Goal: Information Seeking & Learning: Learn about a topic

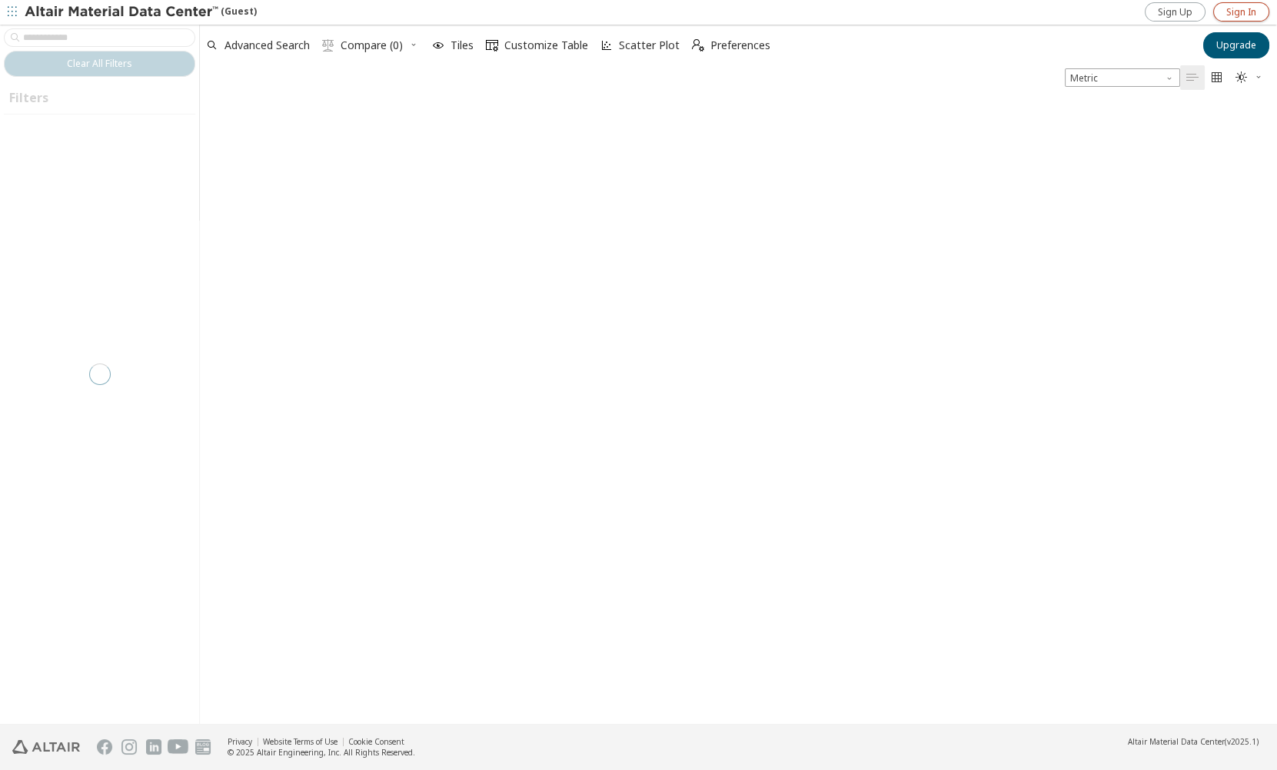
click at [1238, 11] on span "Sign In" at bounding box center [1241, 12] width 30 height 12
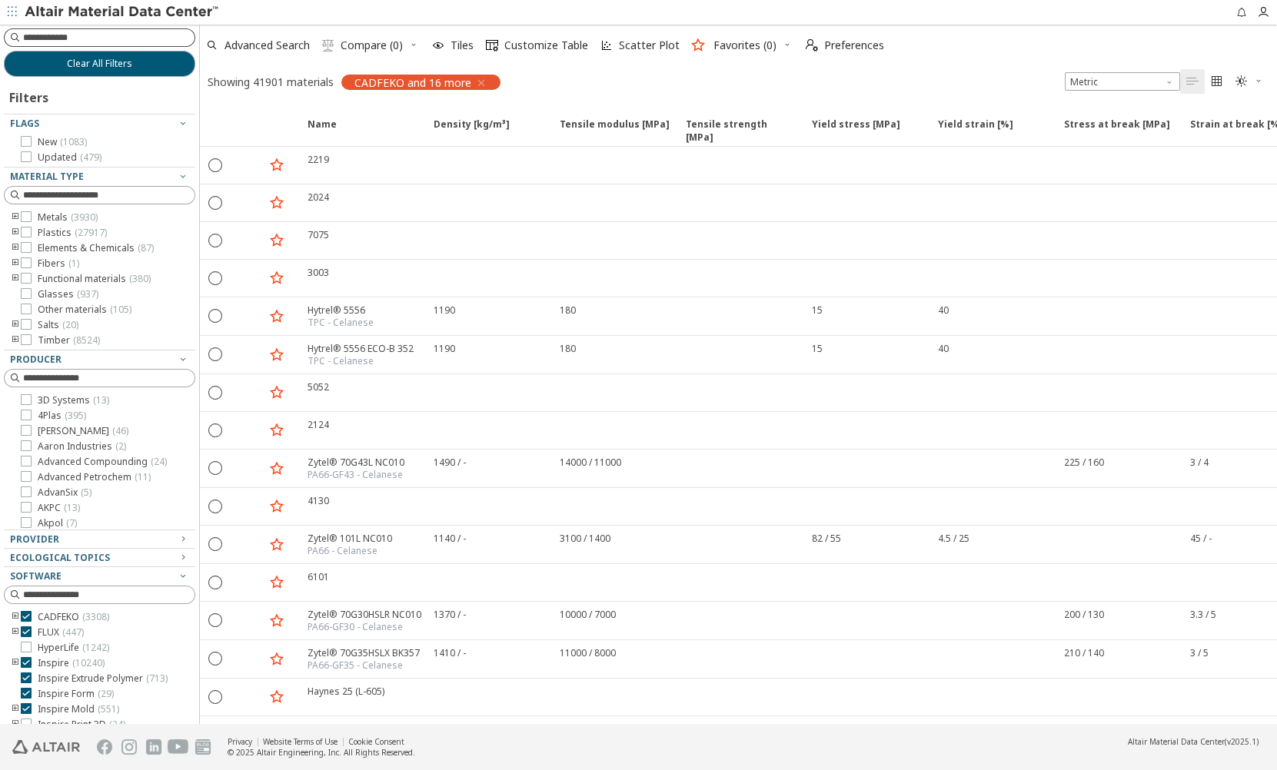
click at [91, 42] on input at bounding box center [108, 37] width 171 height 15
type input "***"
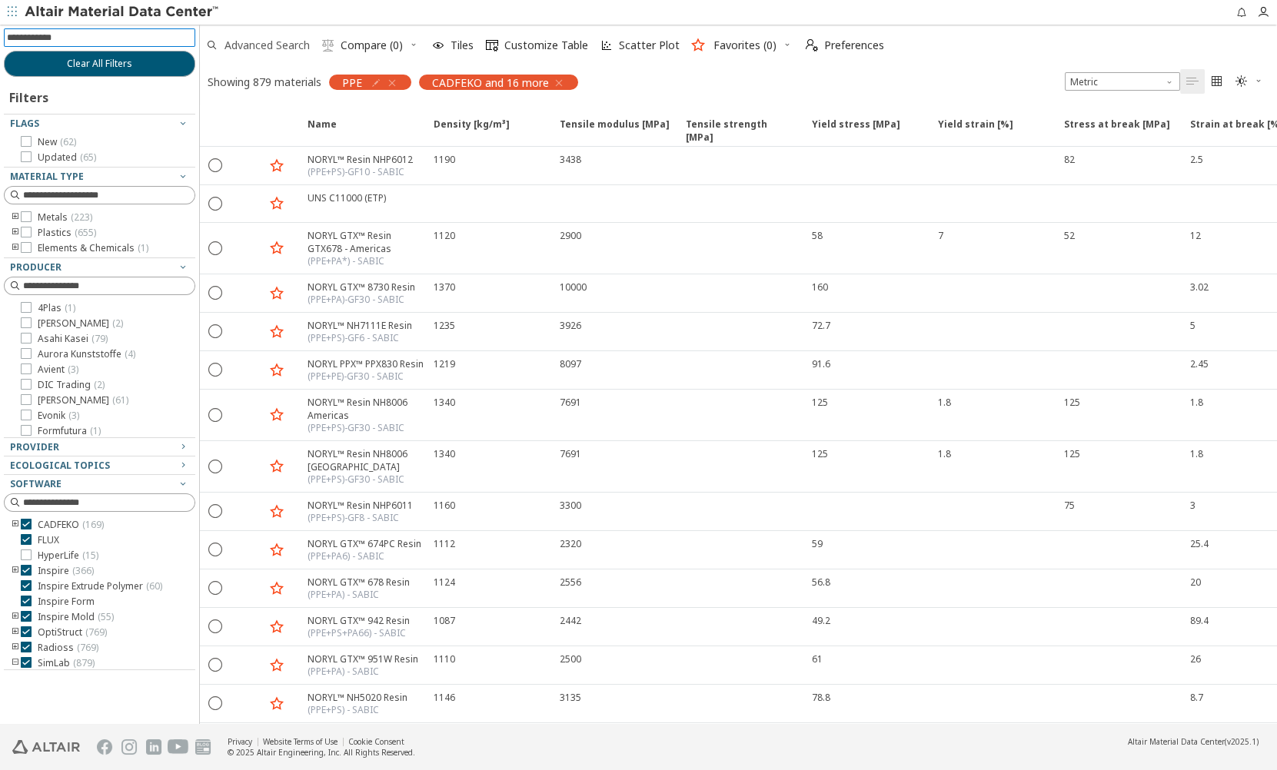
click at [281, 49] on span "Advanced Search" at bounding box center [266, 45] width 85 height 11
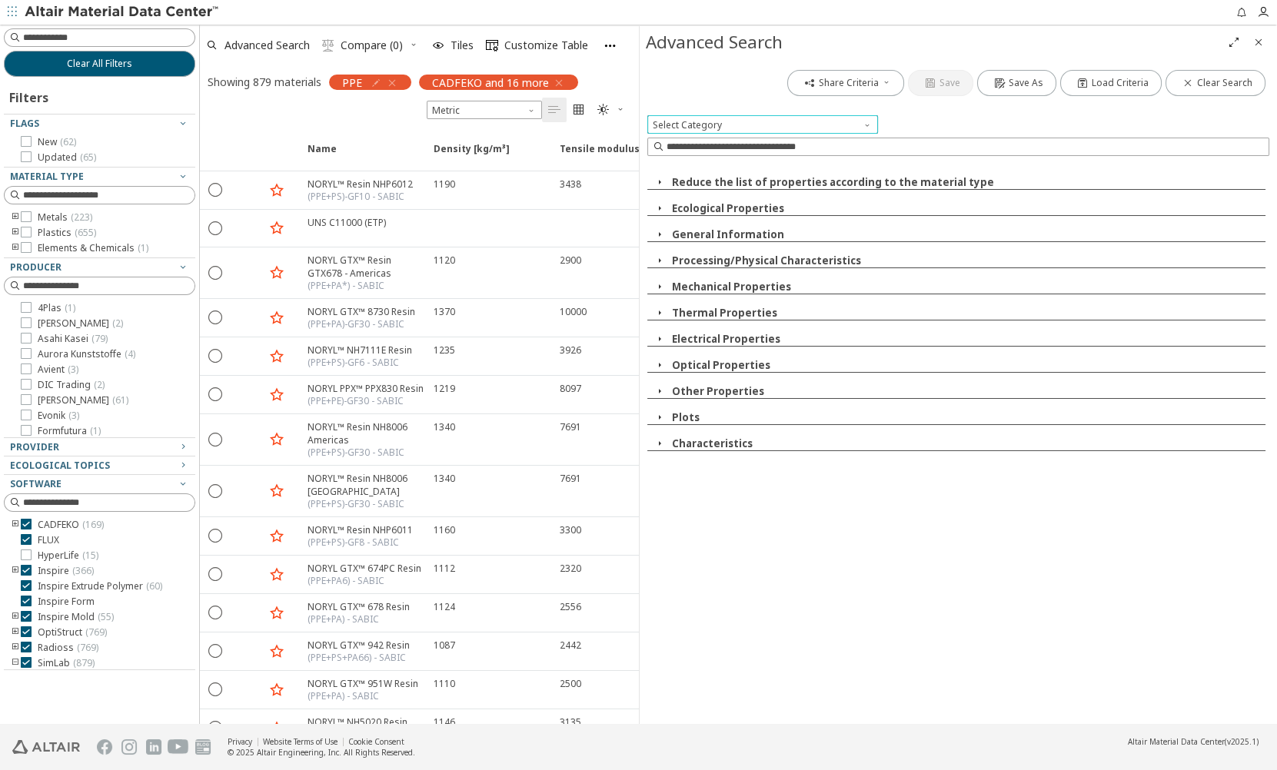
click at [866, 121] on span at bounding box center [869, 121] width 12 height 12
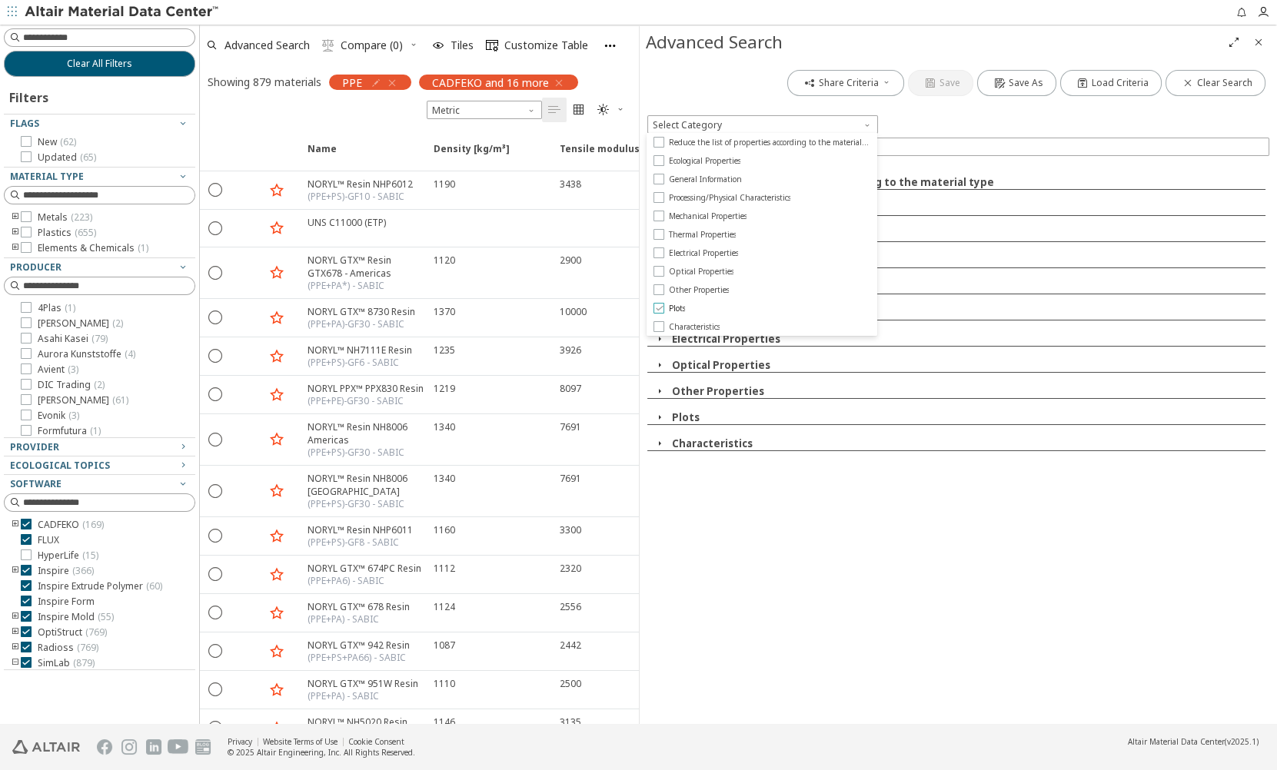
click at [661, 305] on icon at bounding box center [658, 308] width 11 height 11
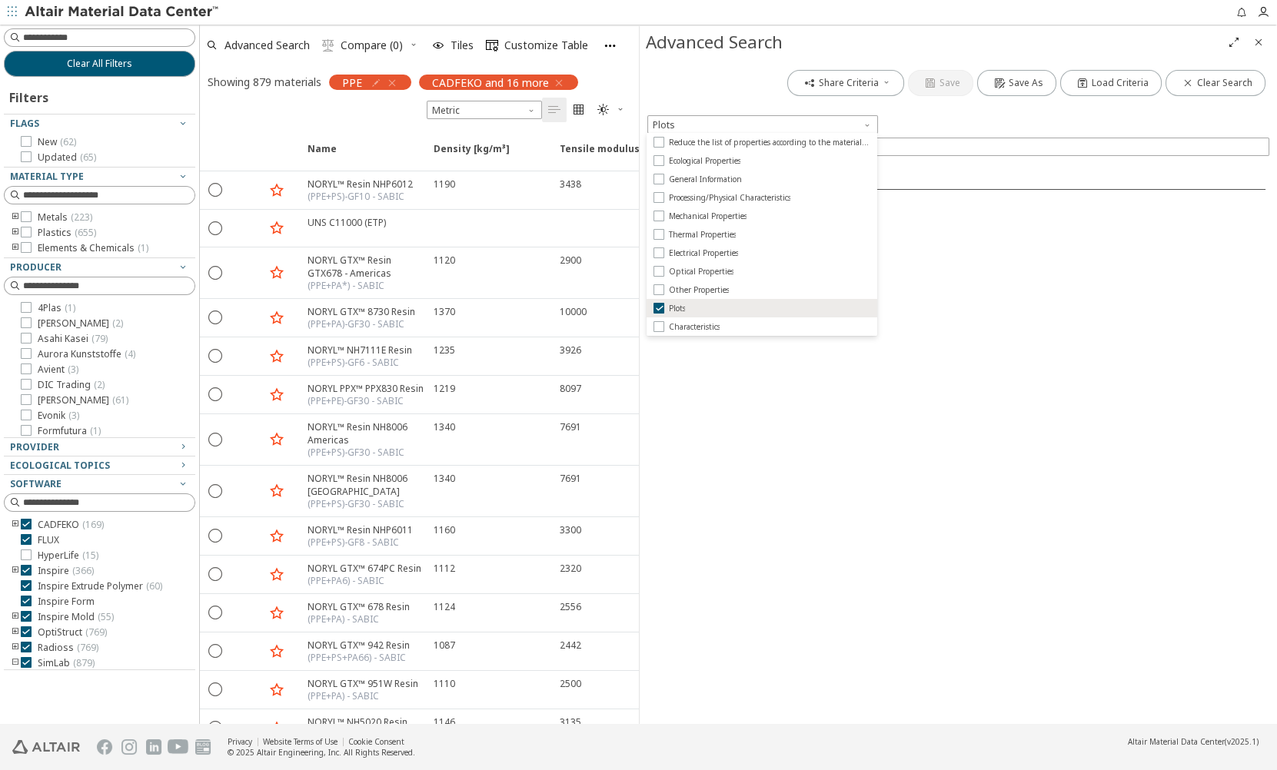
click at [1007, 548] on div "Share Criteria Save Save As Load Criteria Clear Search Plots Plots" at bounding box center [959, 391] width 638 height 666
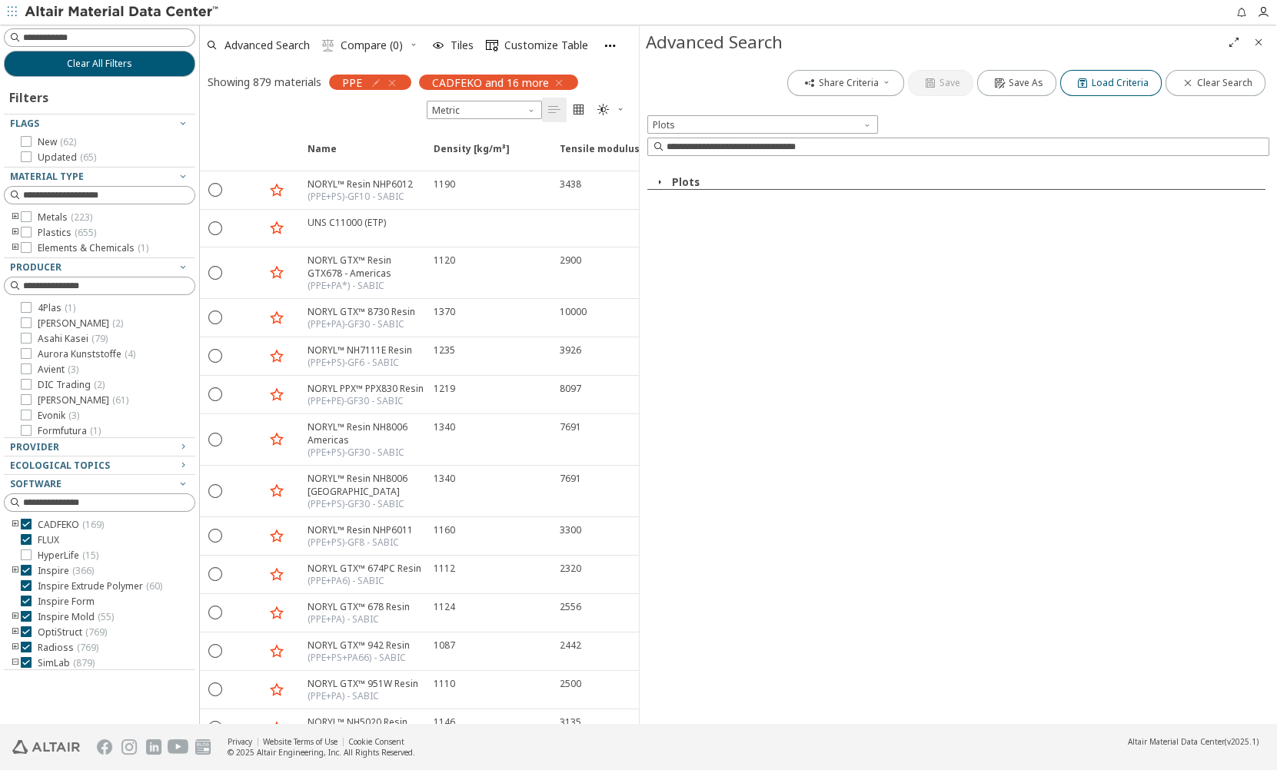
click at [1116, 81] on span "Load Criteria" at bounding box center [1120, 83] width 57 height 12
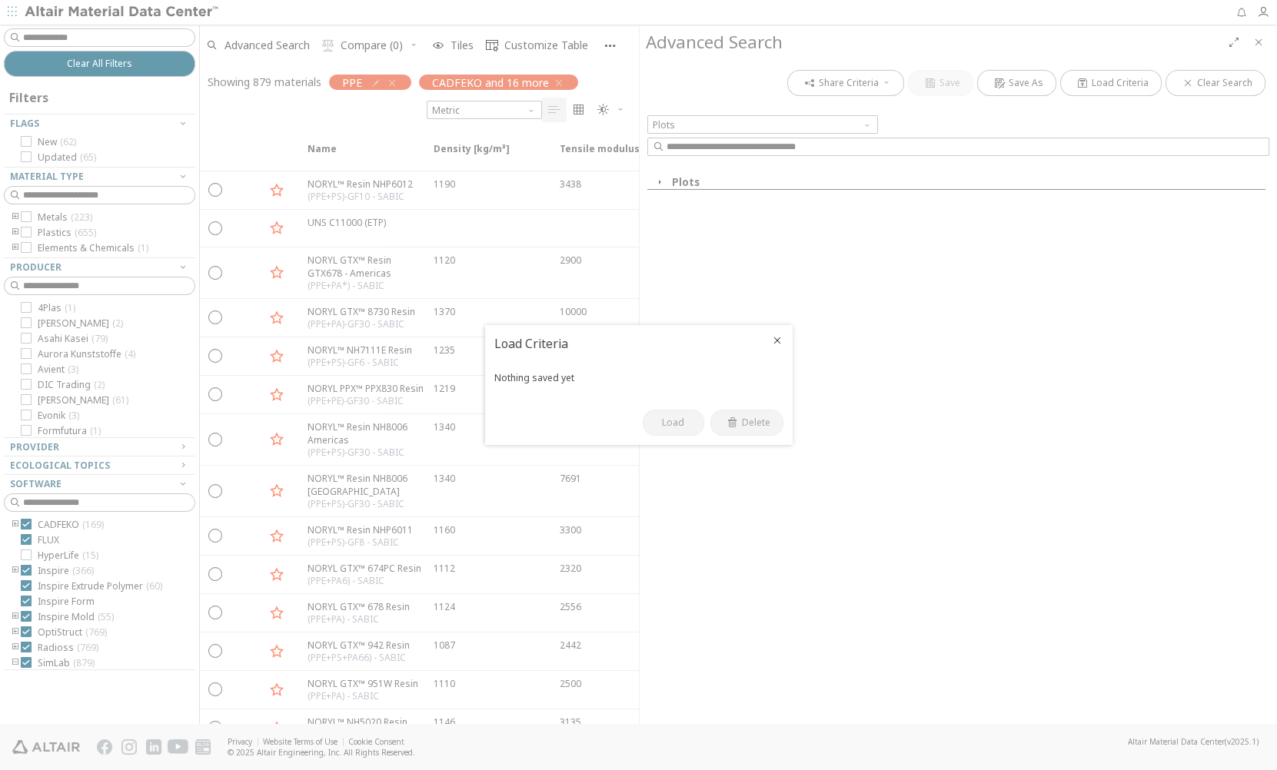
click at [776, 342] on icon "Close" at bounding box center [777, 340] width 12 height 12
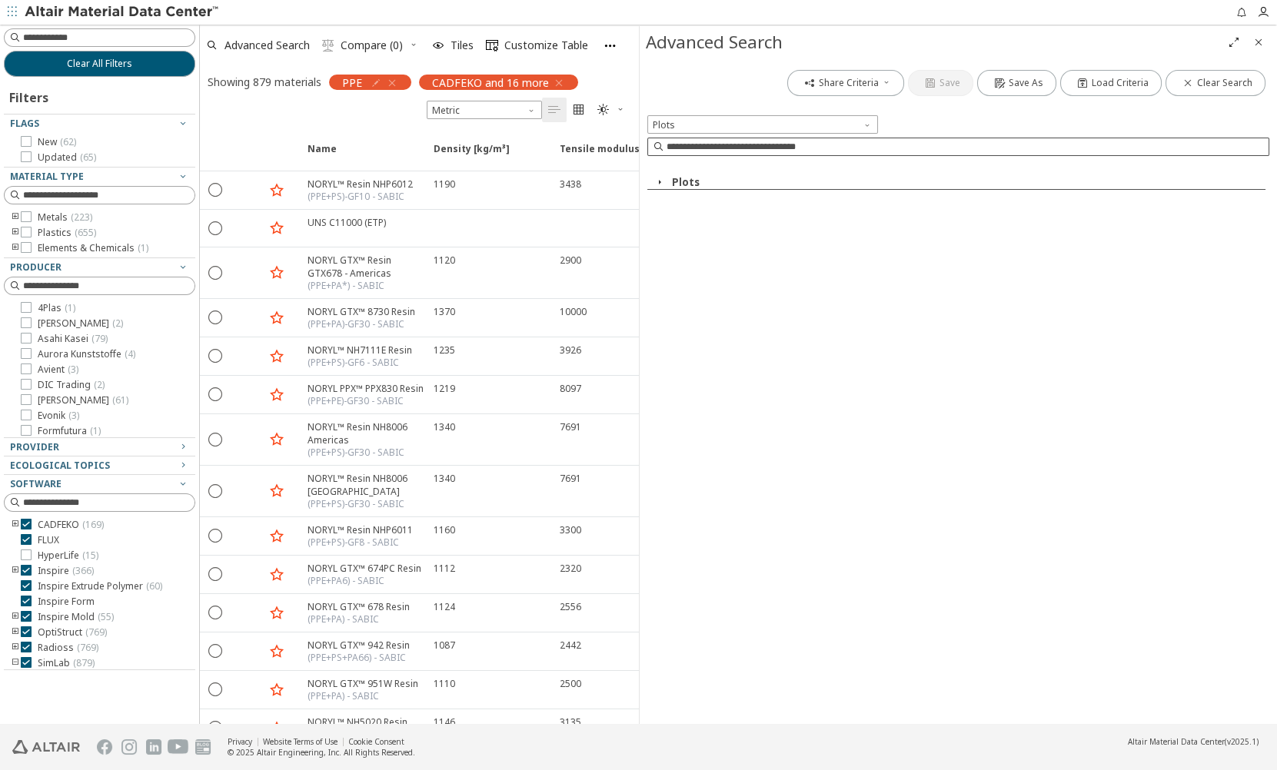
click at [810, 154] on input at bounding box center [968, 146] width 603 height 15
click at [810, 154] on input at bounding box center [960, 146] width 620 height 17
drag, startPoint x: 1009, startPoint y: 623, endPoint x: 781, endPoint y: 470, distance: 274.2
click at [1008, 623] on div "Share Criteria Save Save As Load Criteria Clear Search Plots Plots" at bounding box center [959, 391] width 638 height 666
drag, startPoint x: 1255, startPoint y: 42, endPoint x: 1199, endPoint y: 88, distance: 73.1
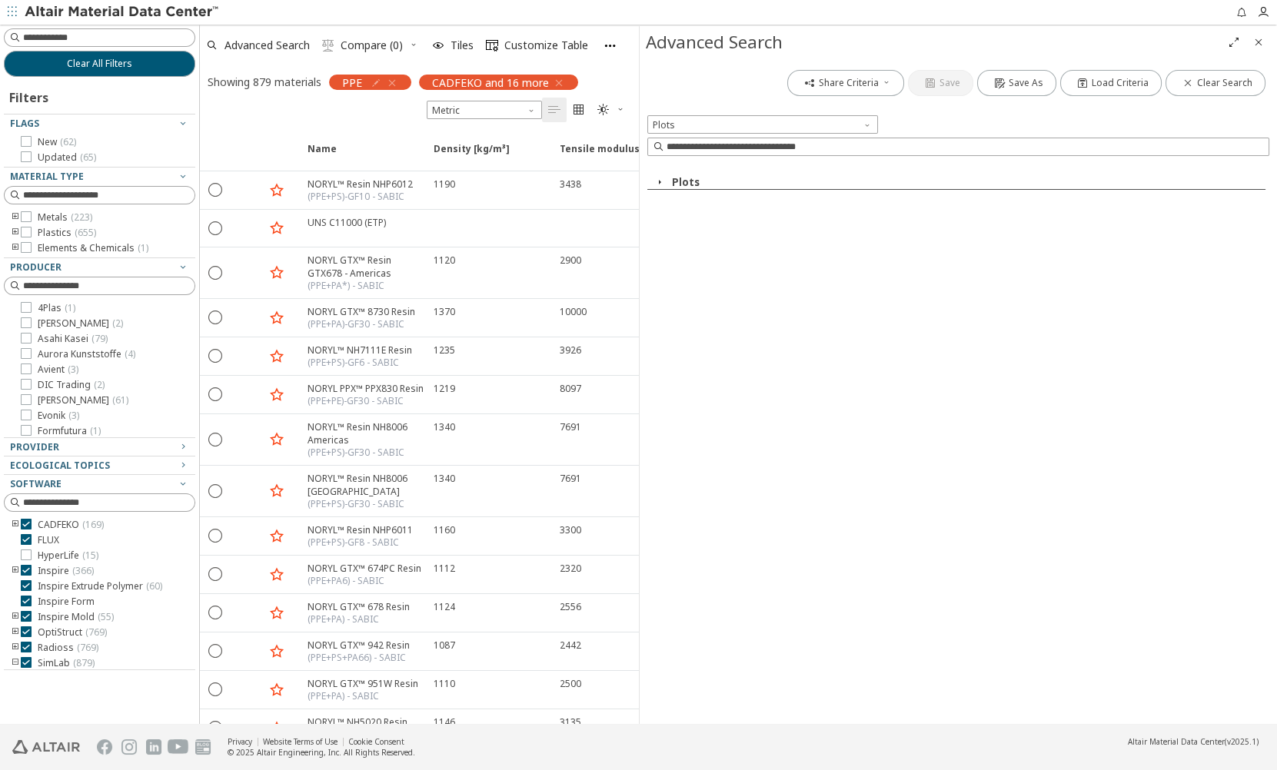
click at [1255, 42] on icon "Close" at bounding box center [1258, 42] width 12 height 12
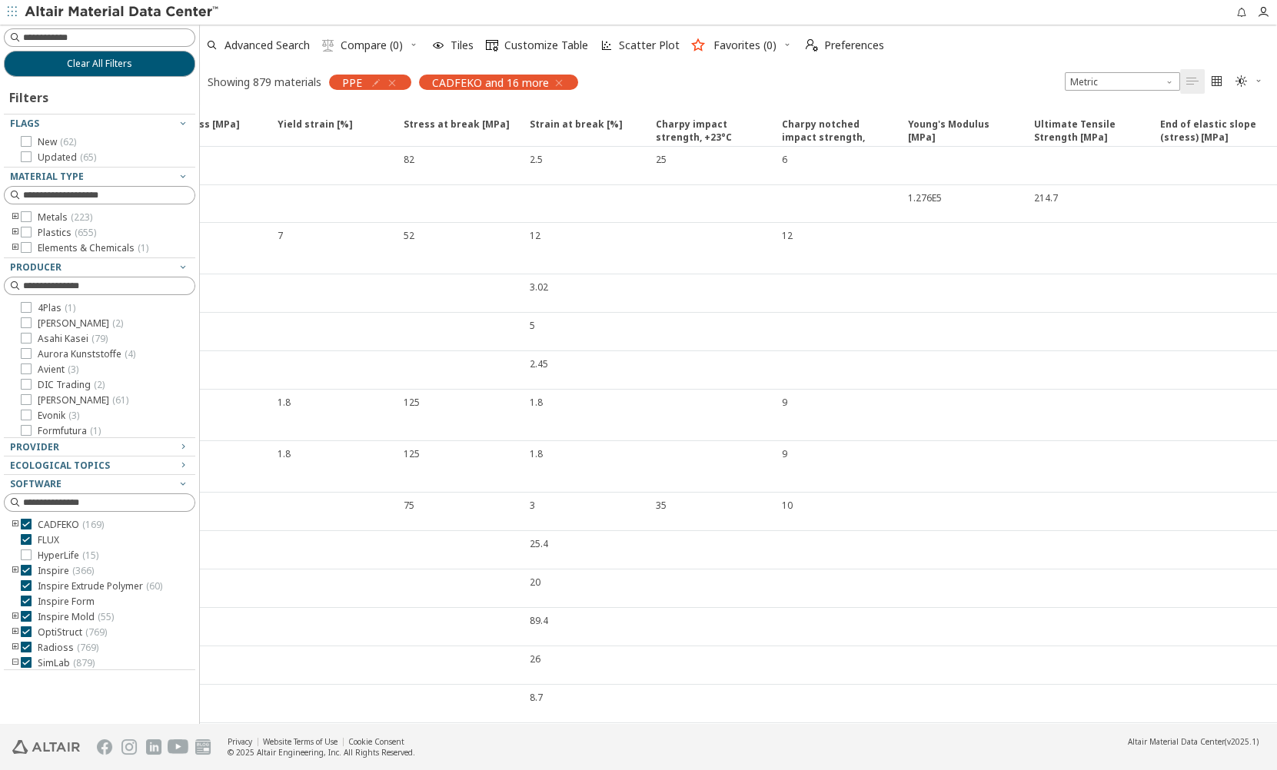
scroll to position [0, 670]
drag, startPoint x: 1209, startPoint y: 79, endPoint x: 1219, endPoint y: 79, distance: 10.8
click at [1209, 79] on span "" at bounding box center [1217, 81] width 18 height 25
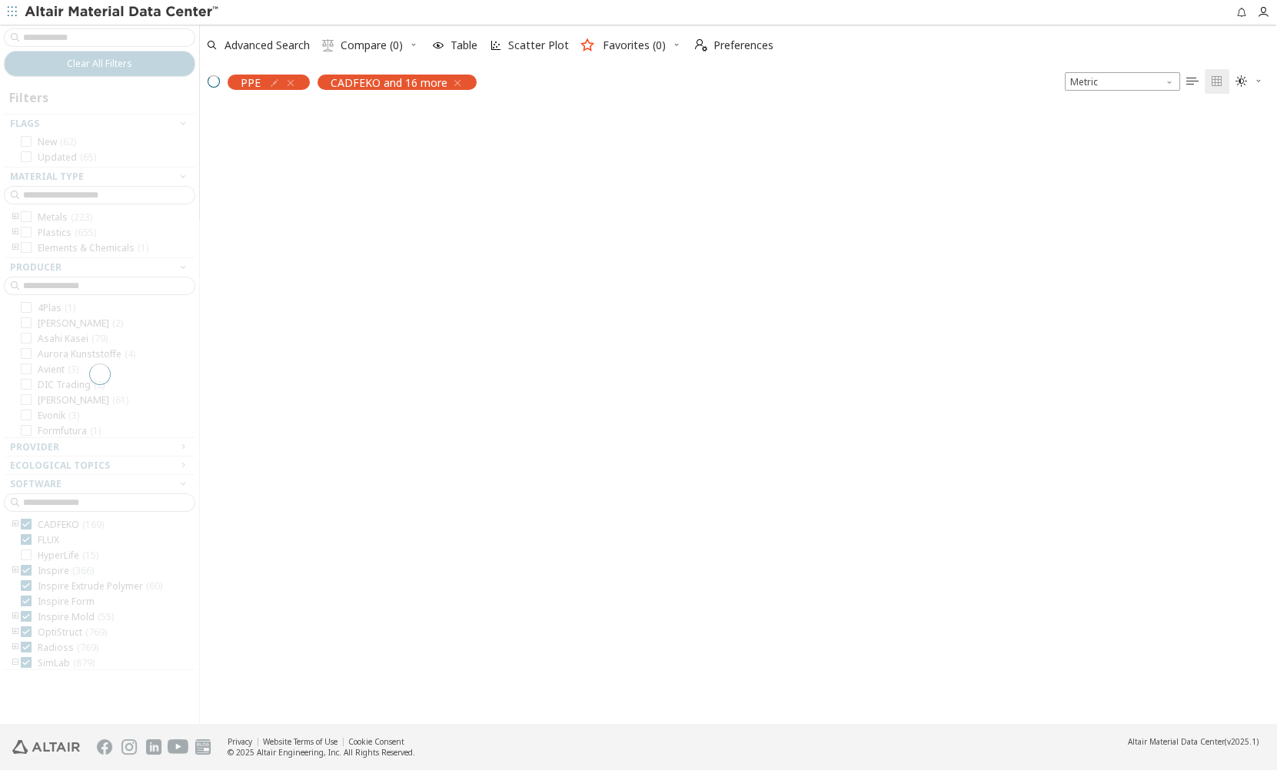
click at [1191, 81] on icon "" at bounding box center [1192, 81] width 12 height 12
click at [251, 82] on span "PPE" at bounding box center [251, 82] width 20 height 14
click at [213, 81] on div at bounding box center [213, 81] width 13 height 13
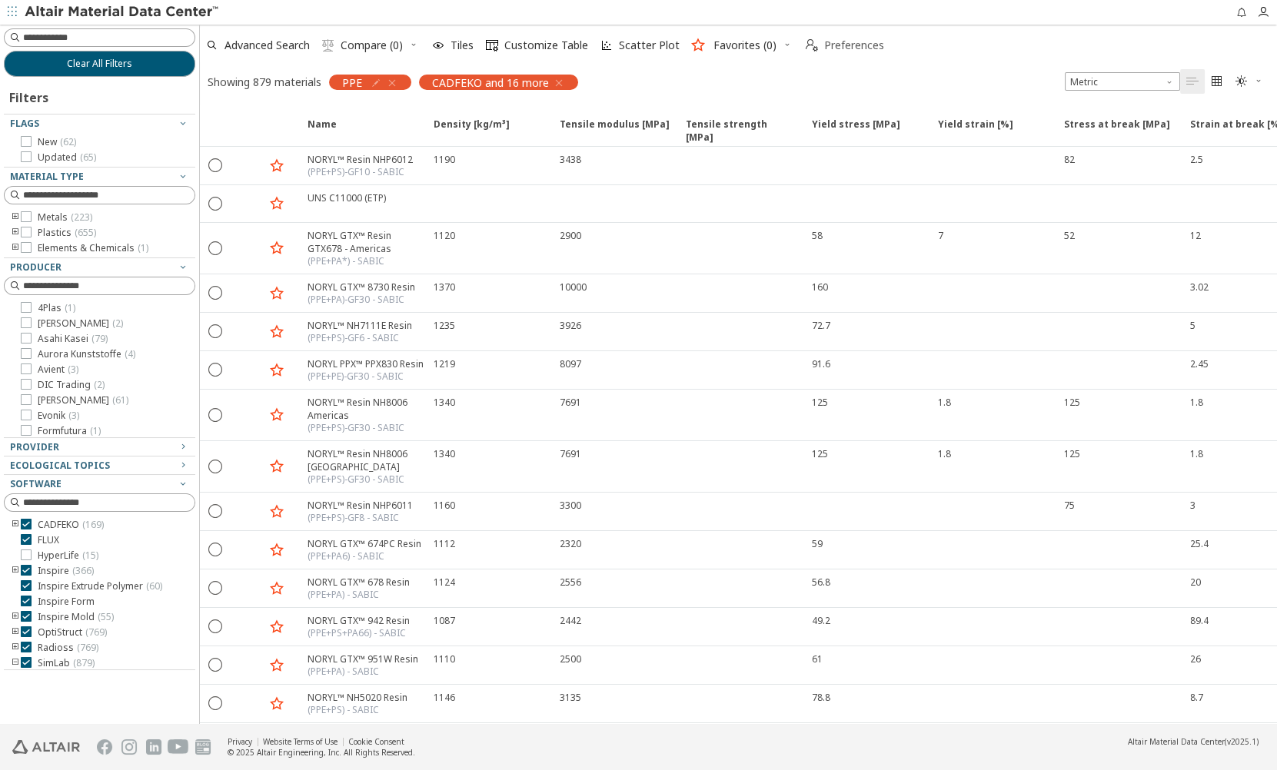
click at [845, 42] on span "Preferences" at bounding box center [854, 45] width 60 height 11
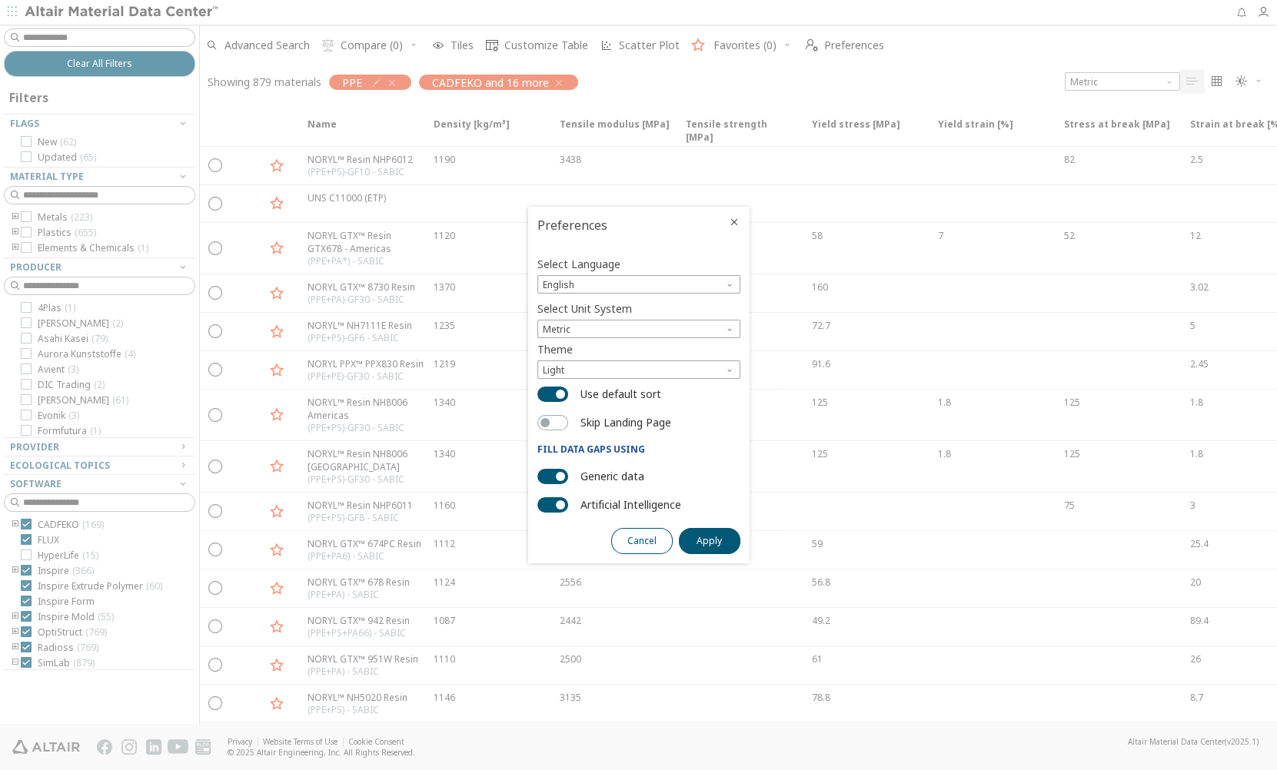
click at [650, 538] on span "Cancel" at bounding box center [641, 541] width 29 height 12
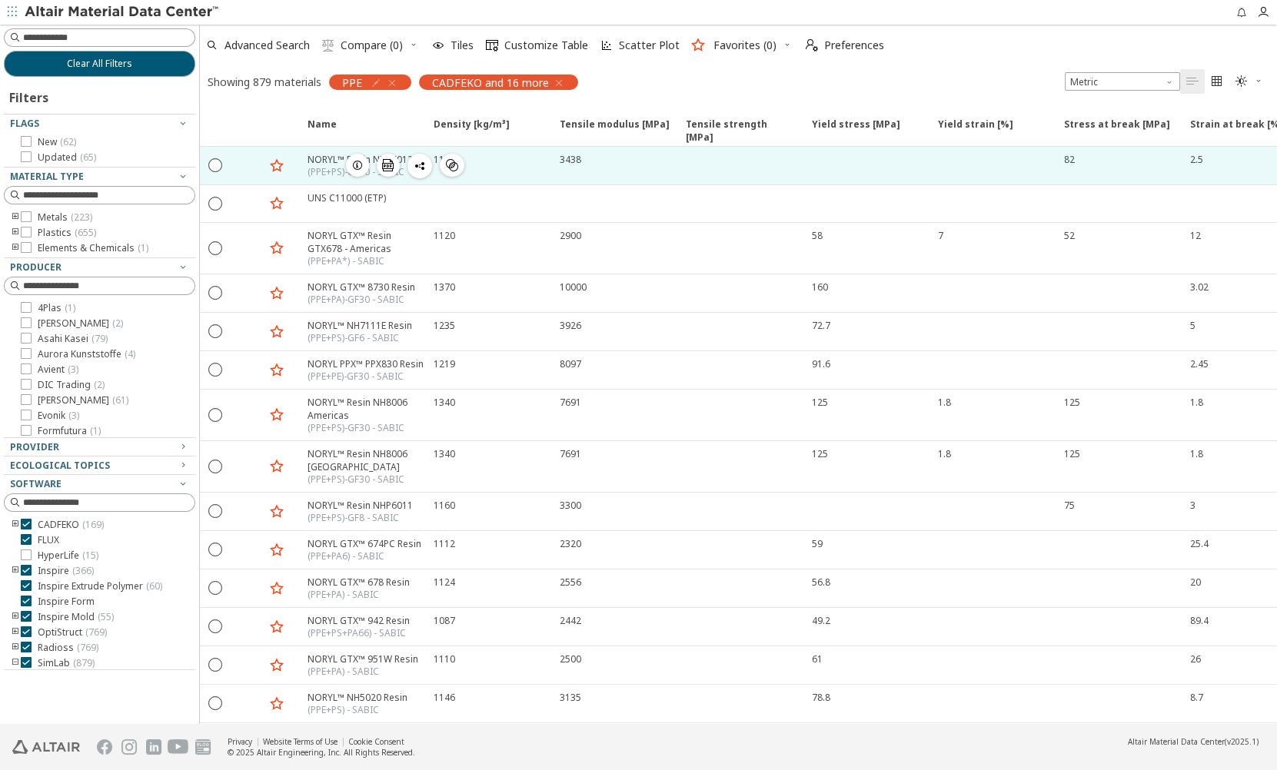
click at [328, 179] on div "NORYL™ Resin NHP6012 (PPE+PS)-GF10 - SABIC  " at bounding box center [361, 166] width 126 height 38
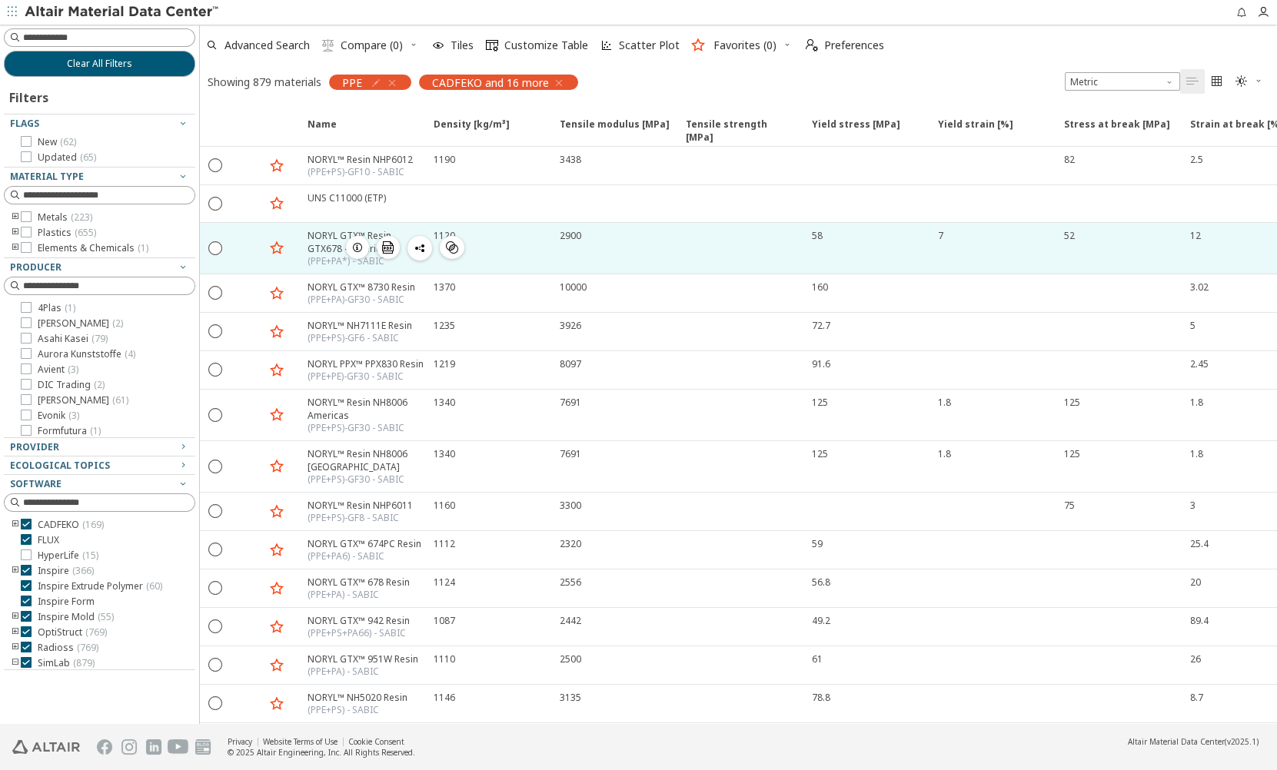
click at [330, 249] on div "NORYL GTX™ Resin GTX678 - Americas" at bounding box center [366, 242] width 117 height 26
click at [321, 242] on div "NORYL GTX™ Resin GTX678 - Americas" at bounding box center [366, 242] width 117 height 26
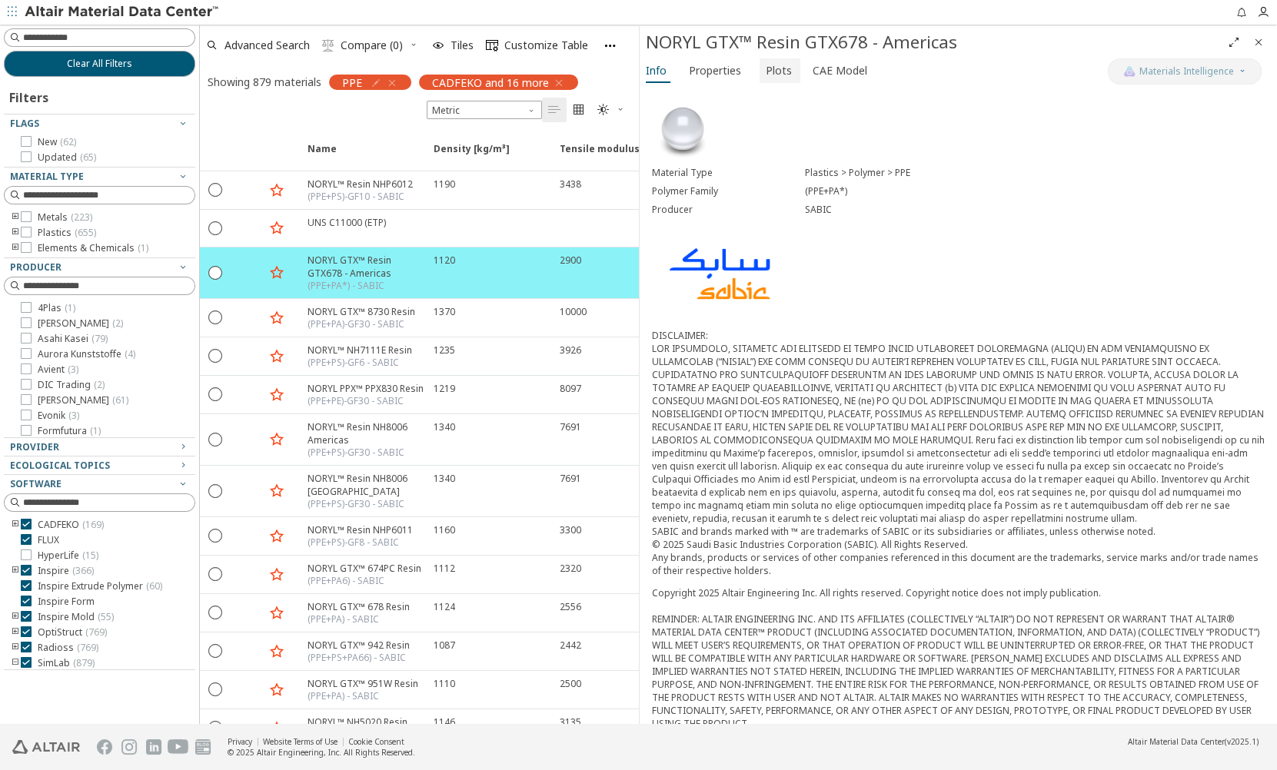
click at [776, 75] on span "Plots" at bounding box center [779, 70] width 26 height 25
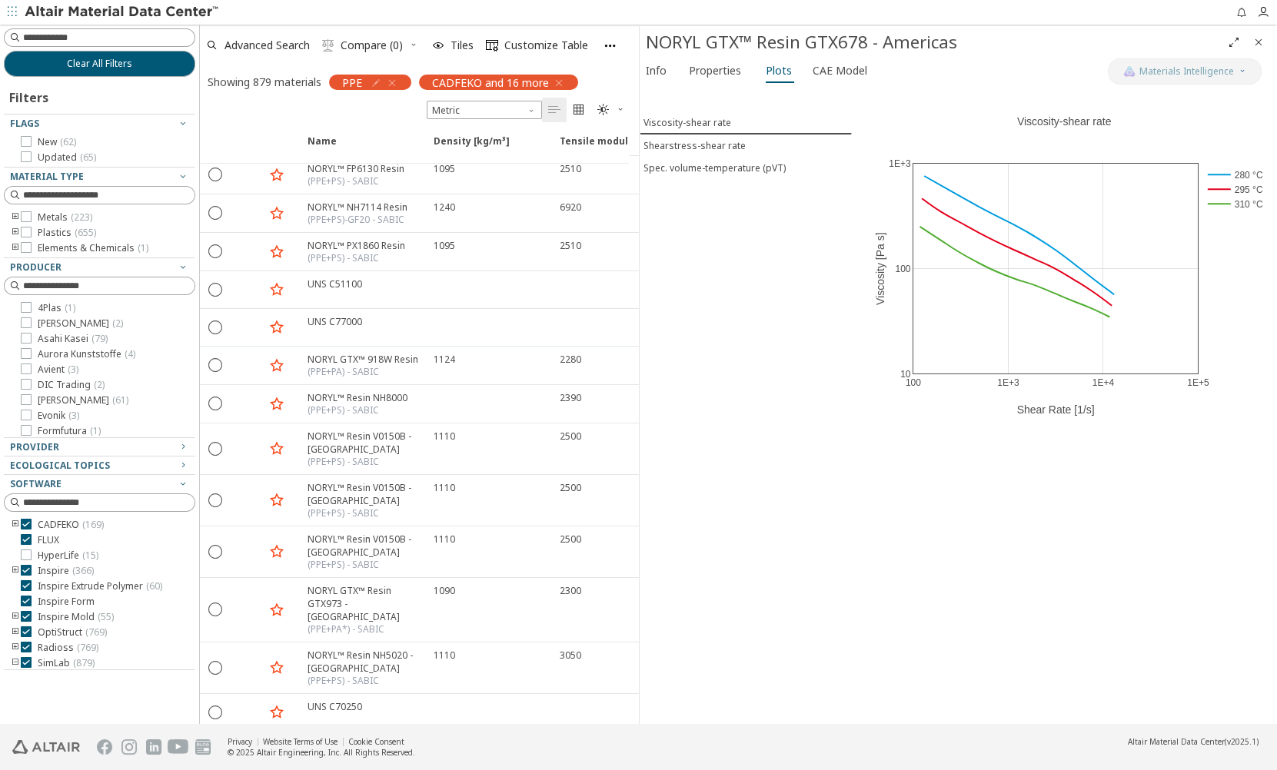
scroll to position [908, 0]
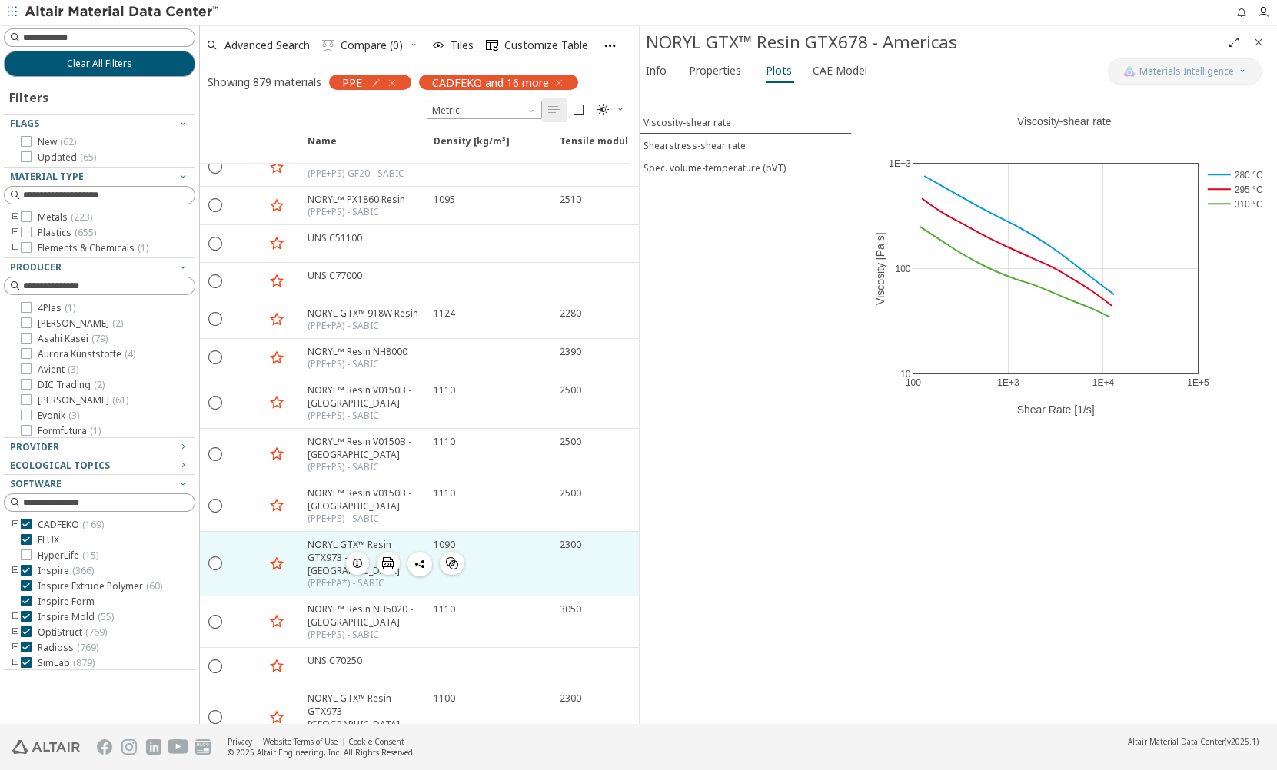
click at [319, 544] on div "NORYL GTX™ Resin GTX973 - [GEOGRAPHIC_DATA]" at bounding box center [366, 557] width 117 height 39
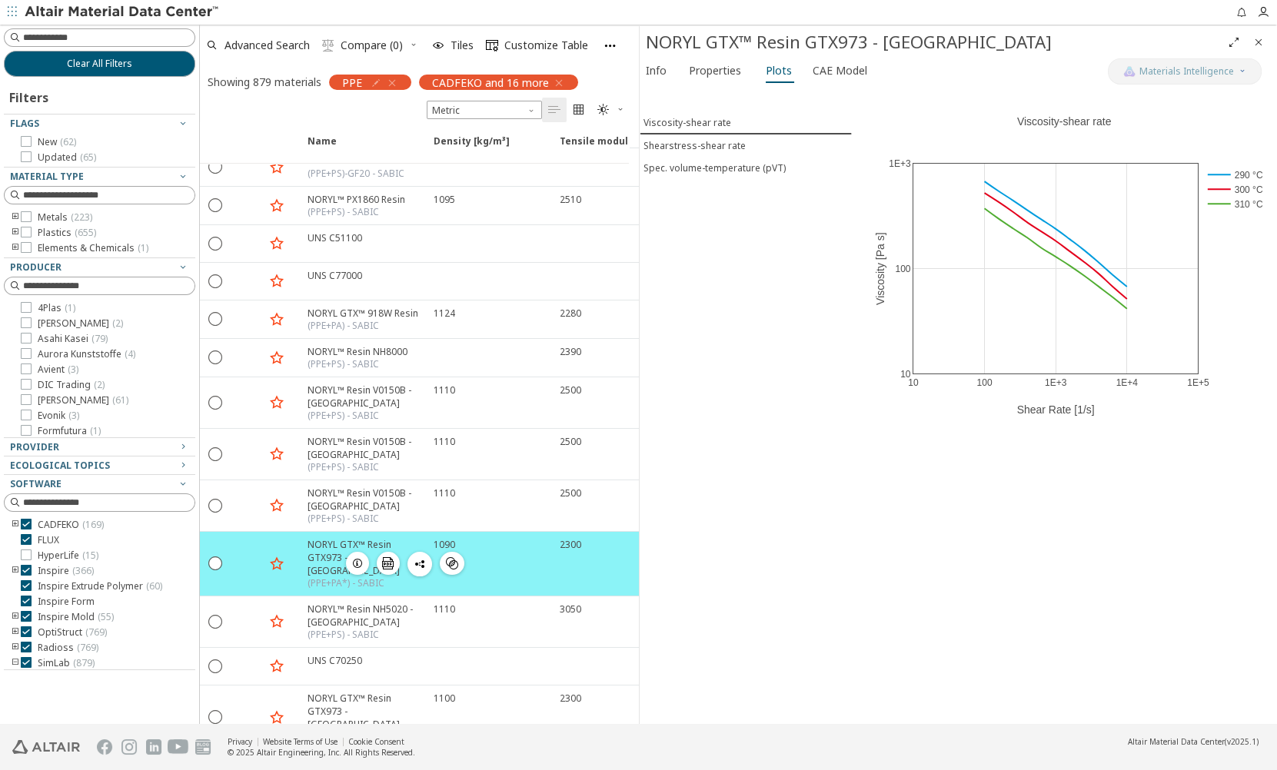
click at [319, 544] on div "NORYL GTX™ Resin GTX973 - [GEOGRAPHIC_DATA]" at bounding box center [366, 557] width 117 height 39
click at [697, 69] on span "Properties" at bounding box center [715, 70] width 52 height 25
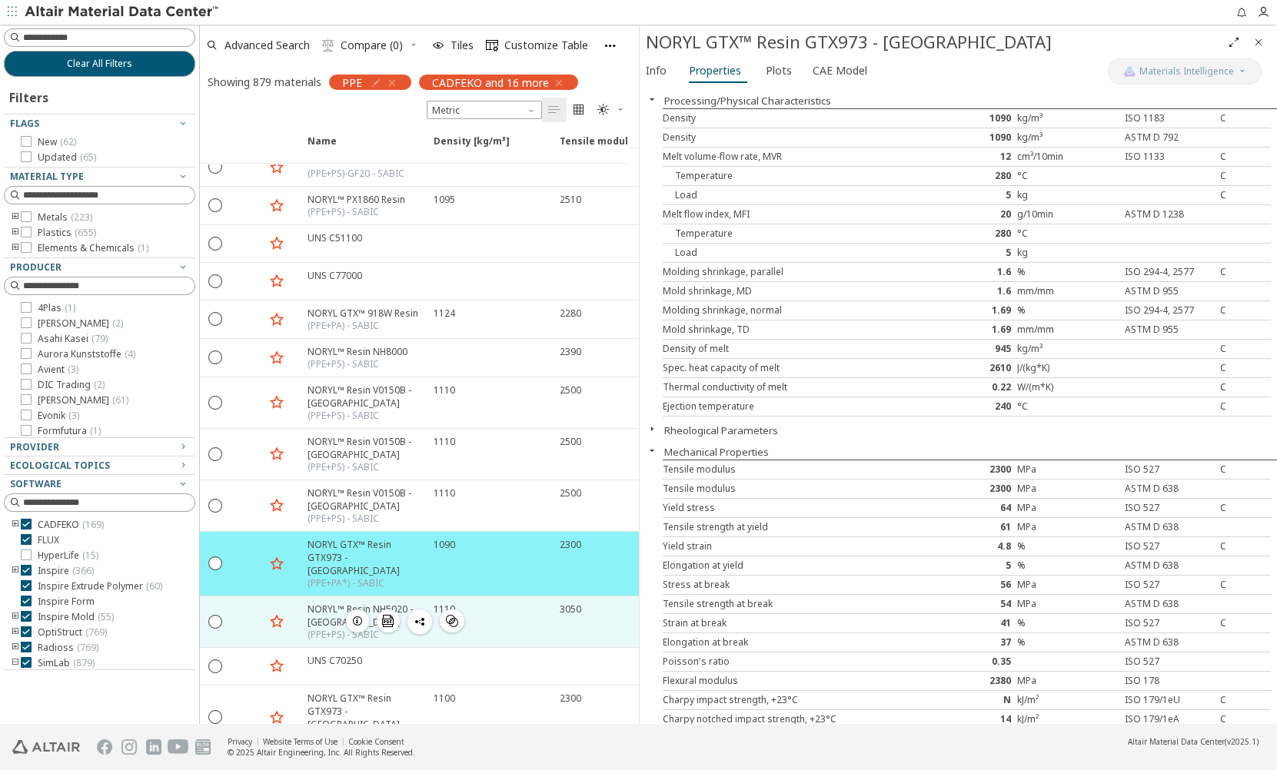
click at [324, 629] on div "(PPE+PS) - SABIC" at bounding box center [366, 635] width 117 height 12
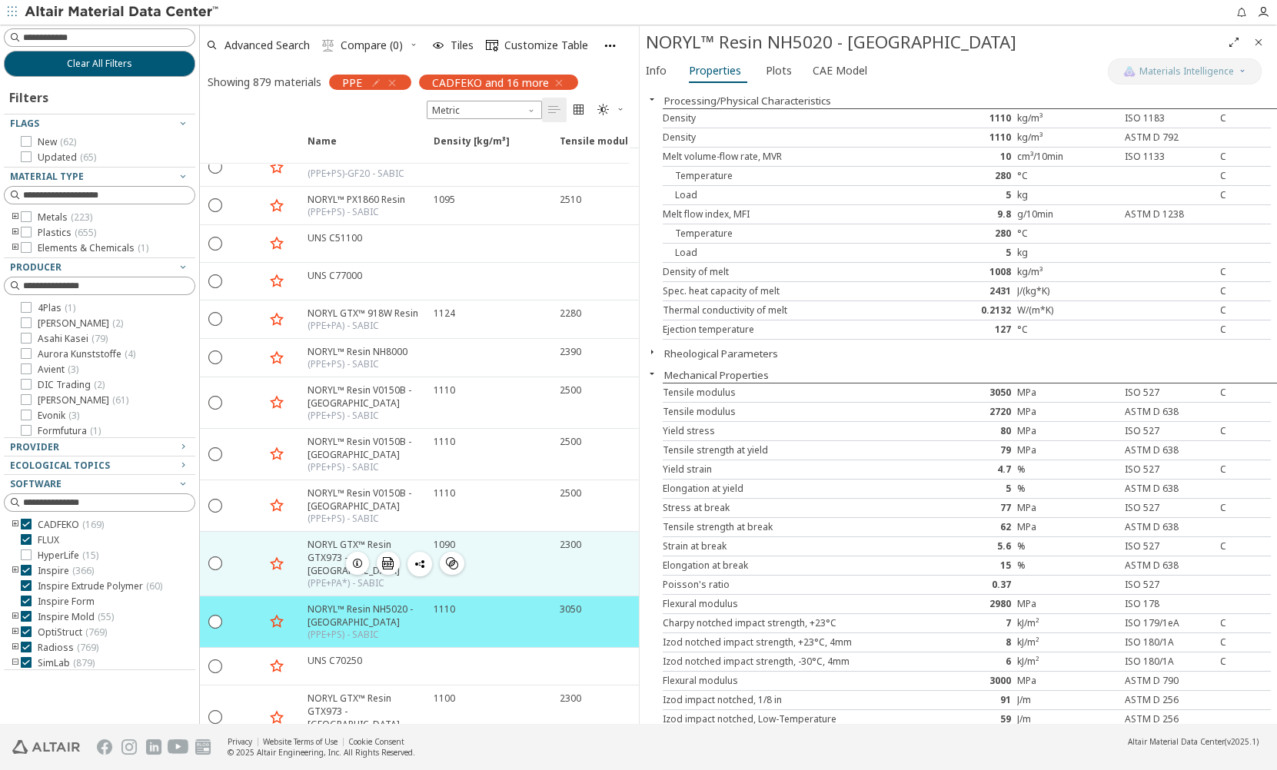
click at [324, 539] on div "NORYL GTX™ Resin GTX973 - [GEOGRAPHIC_DATA]" at bounding box center [366, 557] width 117 height 39
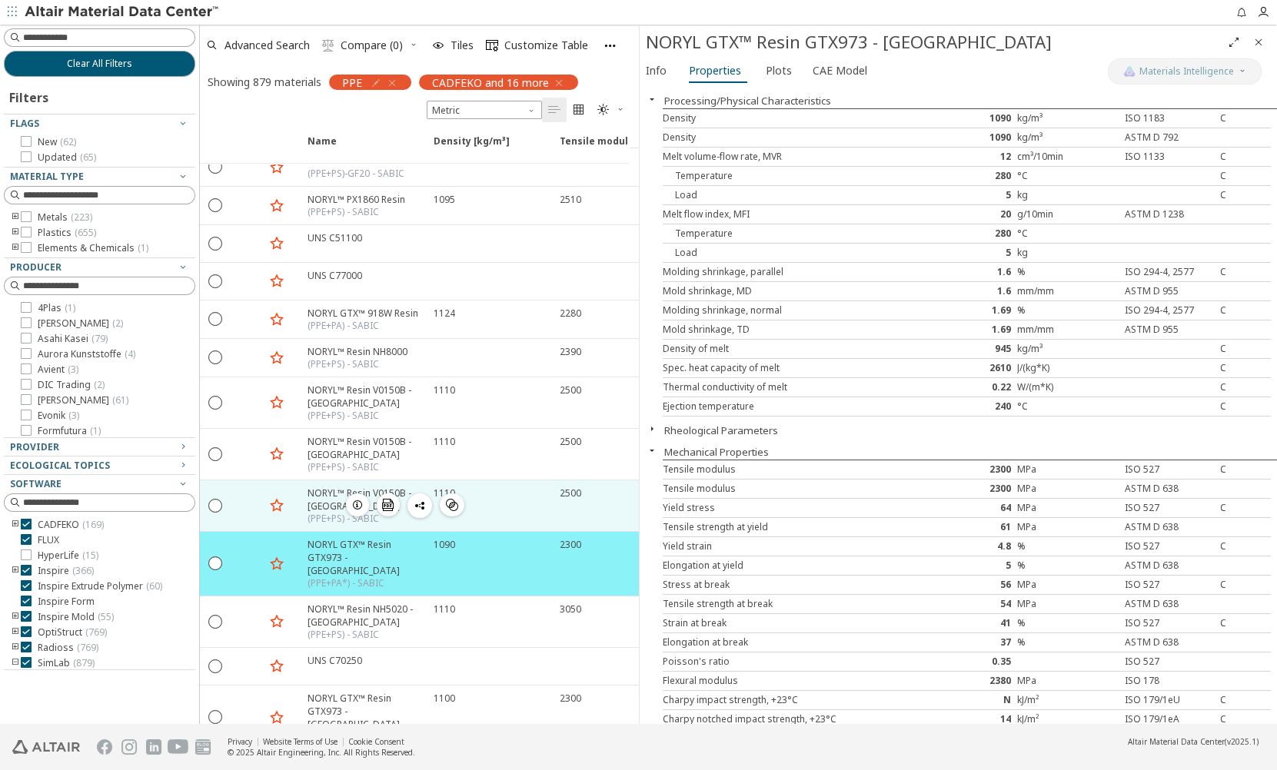
click at [314, 495] on div "NORYL™ Resin V0150B - [GEOGRAPHIC_DATA]" at bounding box center [366, 500] width 117 height 26
click at [320, 496] on div "NORYL™ Resin V0150B - [GEOGRAPHIC_DATA]" at bounding box center [366, 500] width 117 height 26
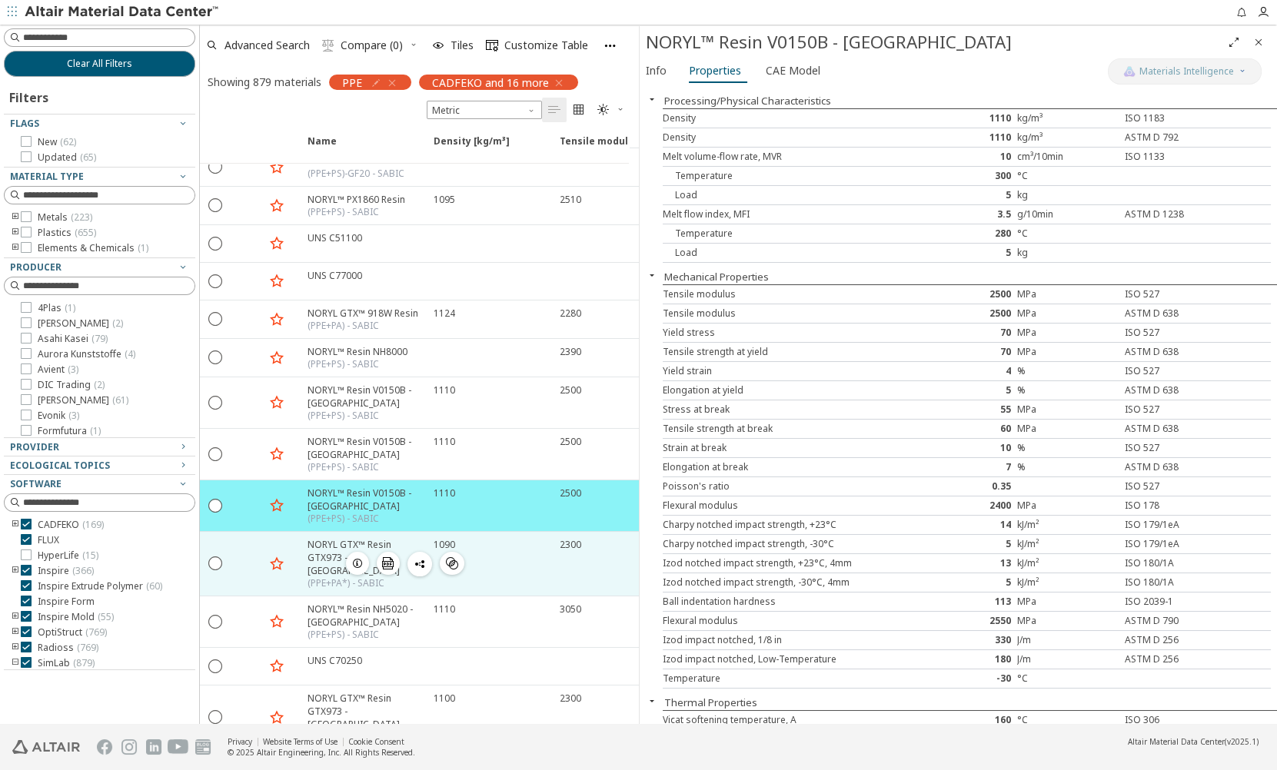
click at [315, 554] on div "NORYL GTX™ Resin GTX973 - [GEOGRAPHIC_DATA]" at bounding box center [366, 557] width 117 height 39
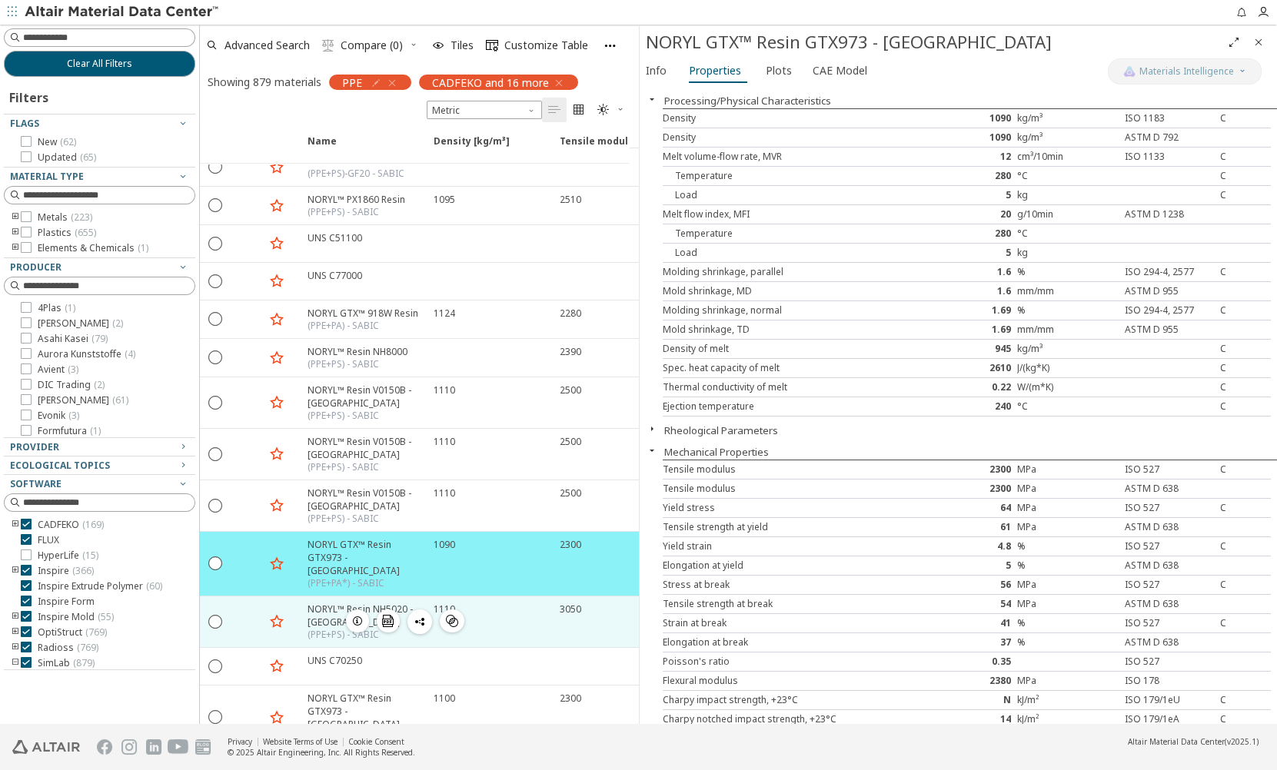
click at [320, 603] on div "NORYL™ Resin NH5020 - [GEOGRAPHIC_DATA]" at bounding box center [366, 616] width 117 height 26
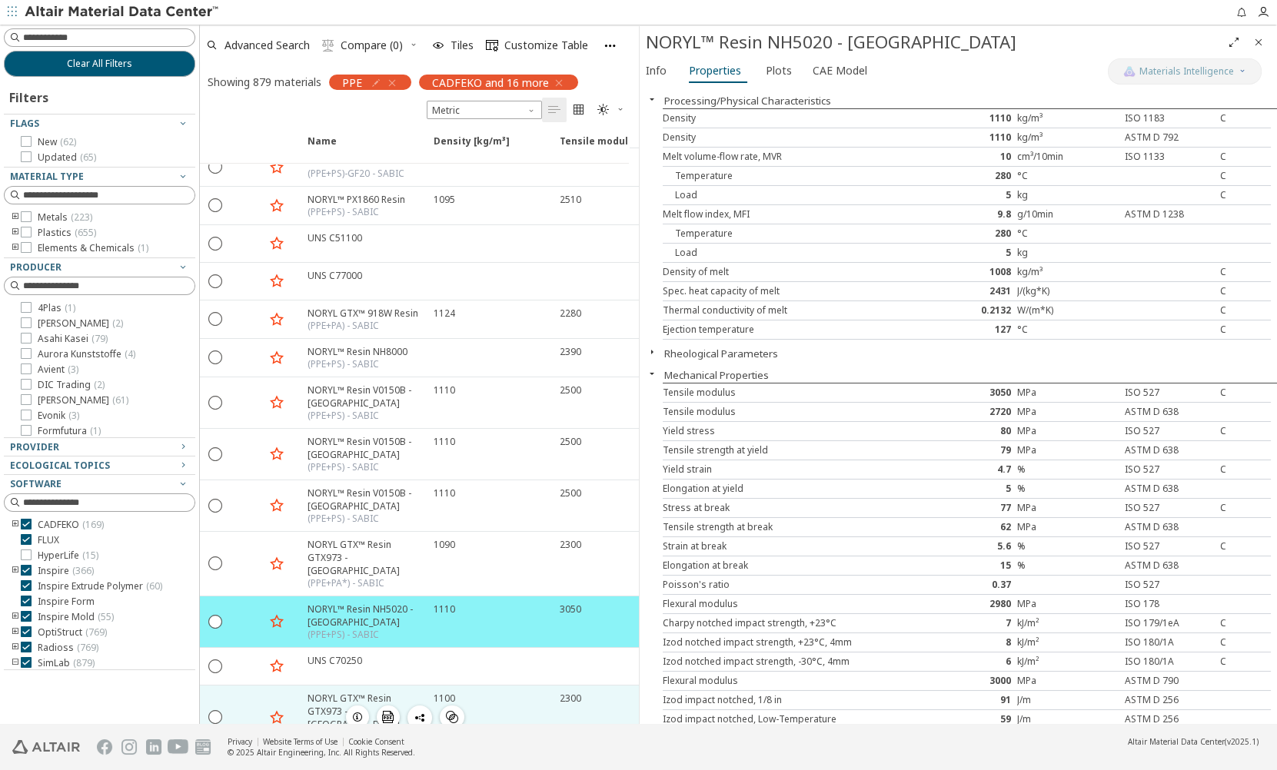
click at [330, 692] on div "NORYL GTX™ Resin GTX973 - [GEOGRAPHIC_DATA]" at bounding box center [366, 711] width 117 height 39
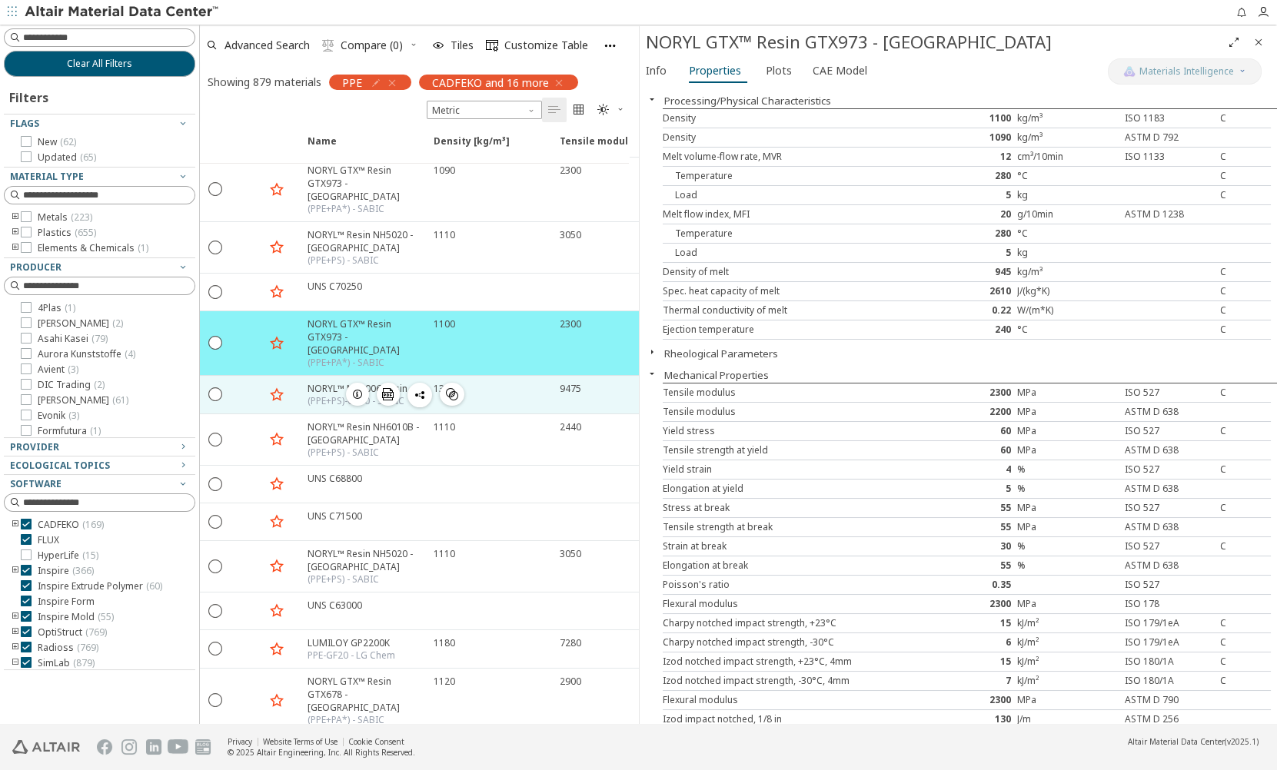
scroll to position [1258, 0]
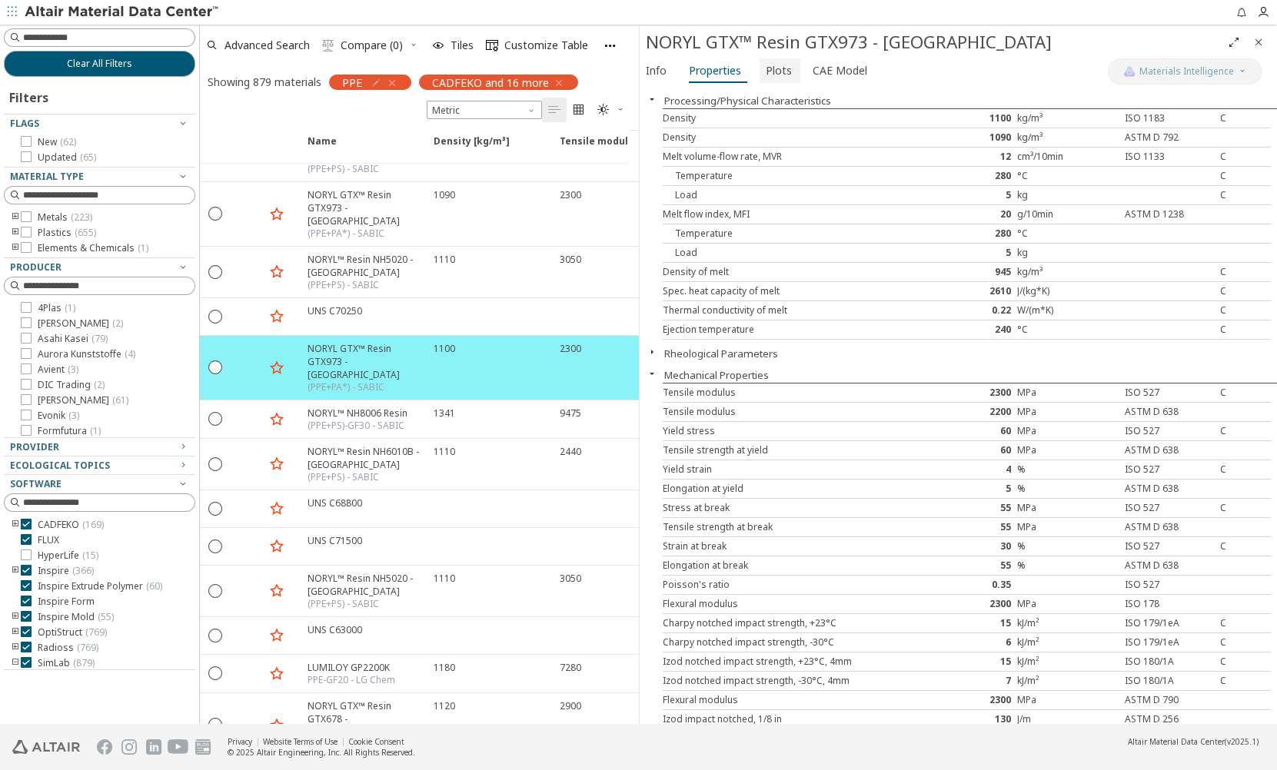
click at [766, 69] on span "Plots" at bounding box center [779, 70] width 26 height 25
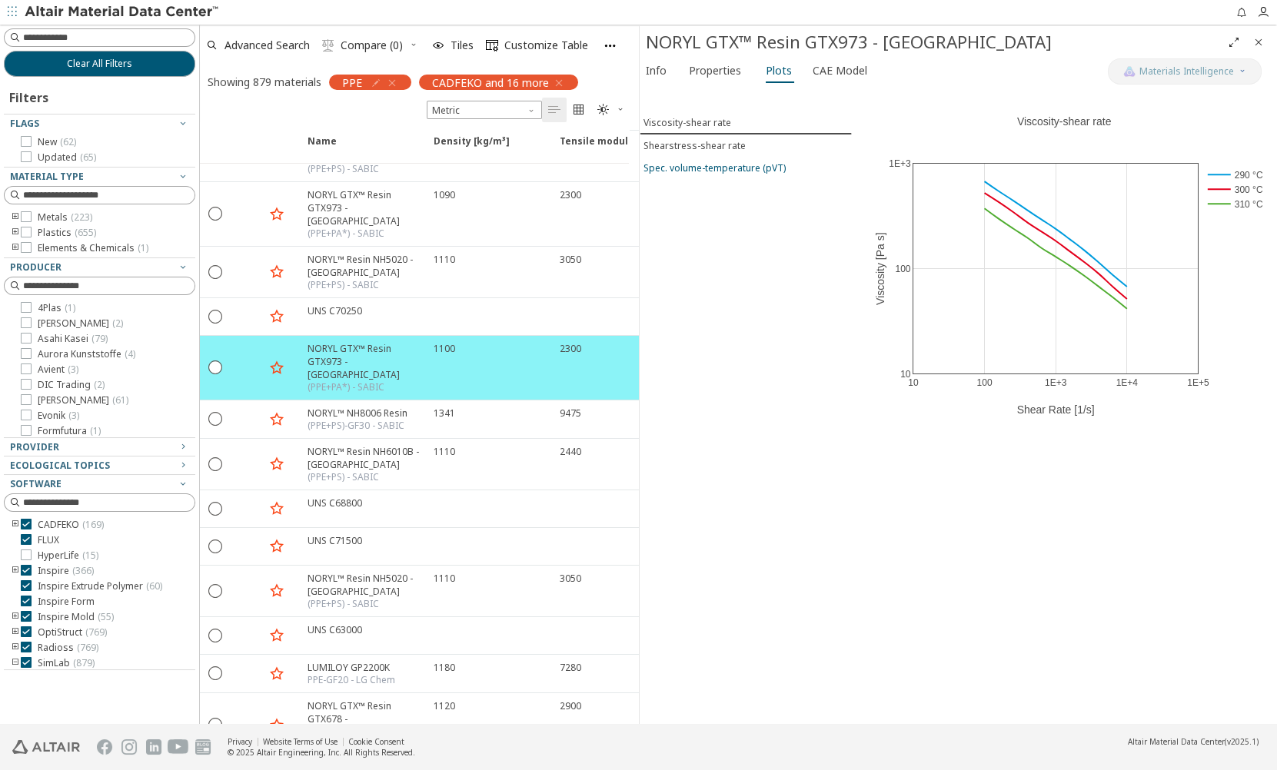
click at [691, 169] on div "Spec. volume-temperature (pVT)" at bounding box center [714, 167] width 142 height 13
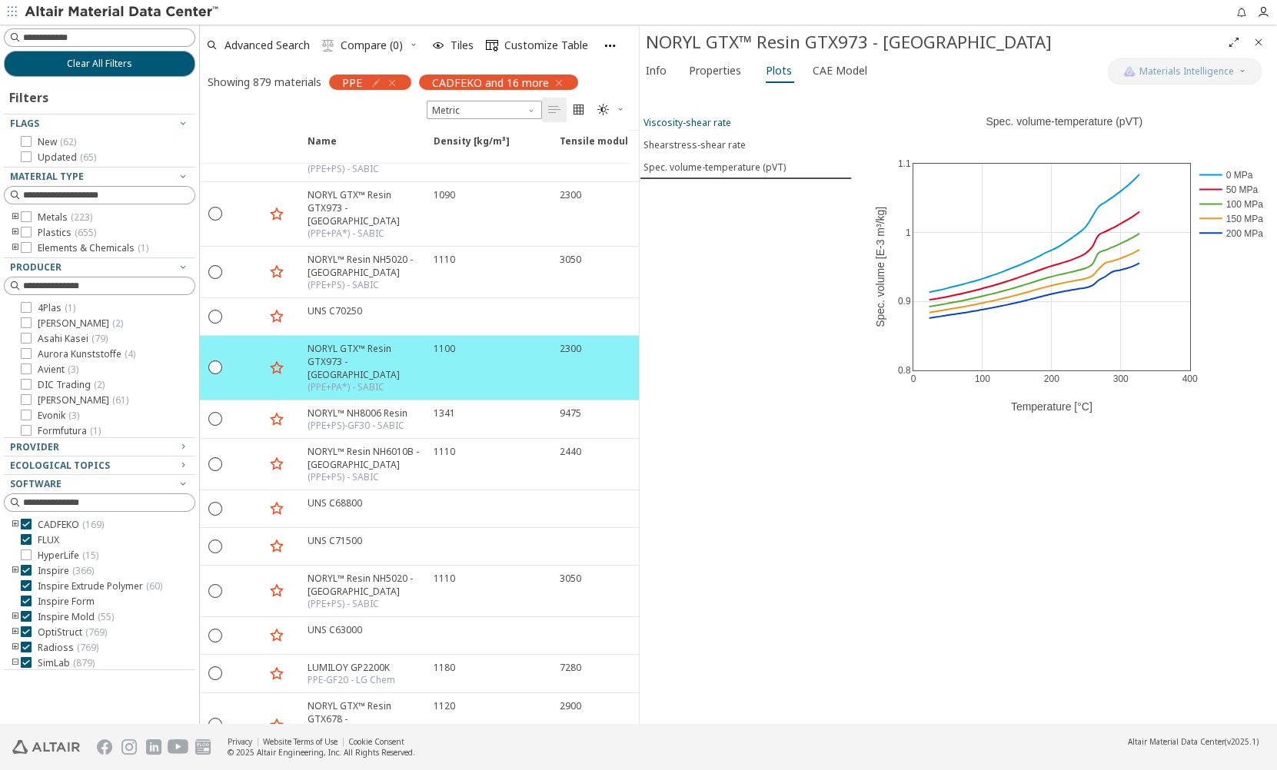
click at [687, 119] on div "Viscosity-shear rate" at bounding box center [687, 122] width 88 height 13
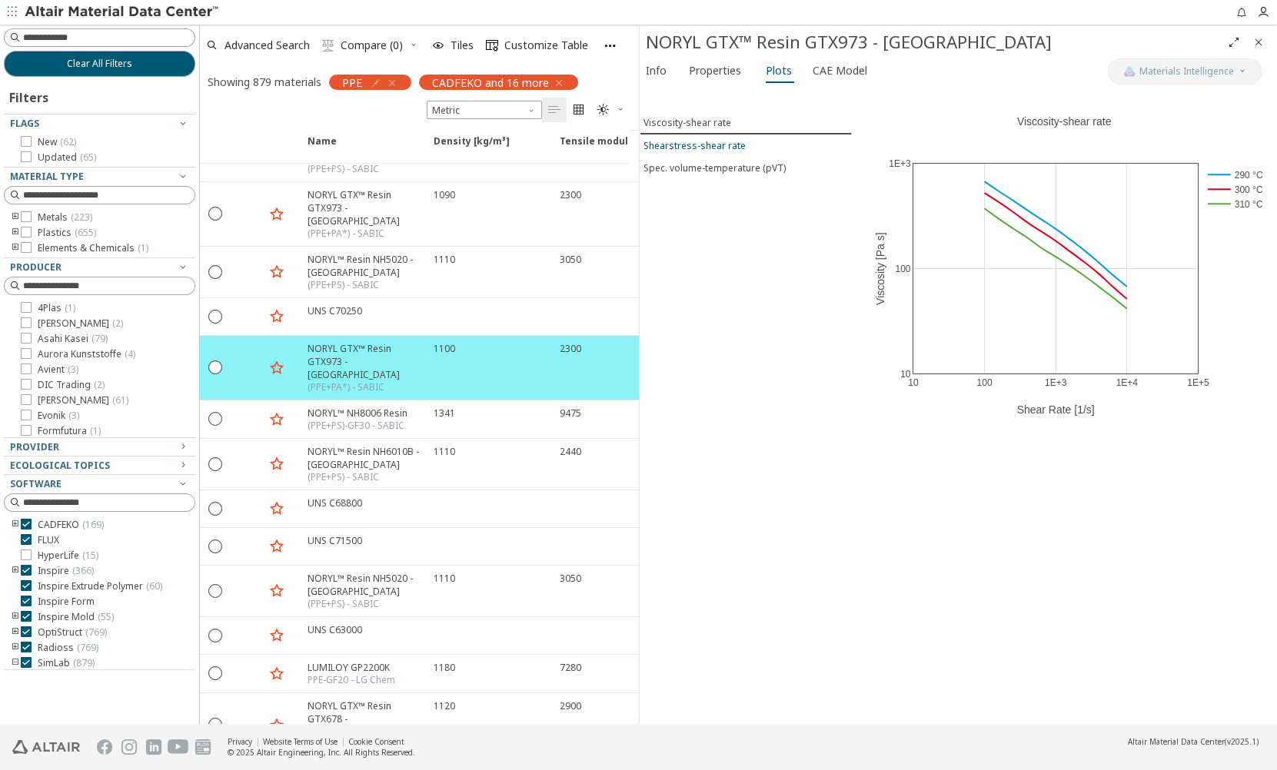
click at [692, 142] on div "Shearstress-shear rate" at bounding box center [694, 145] width 102 height 13
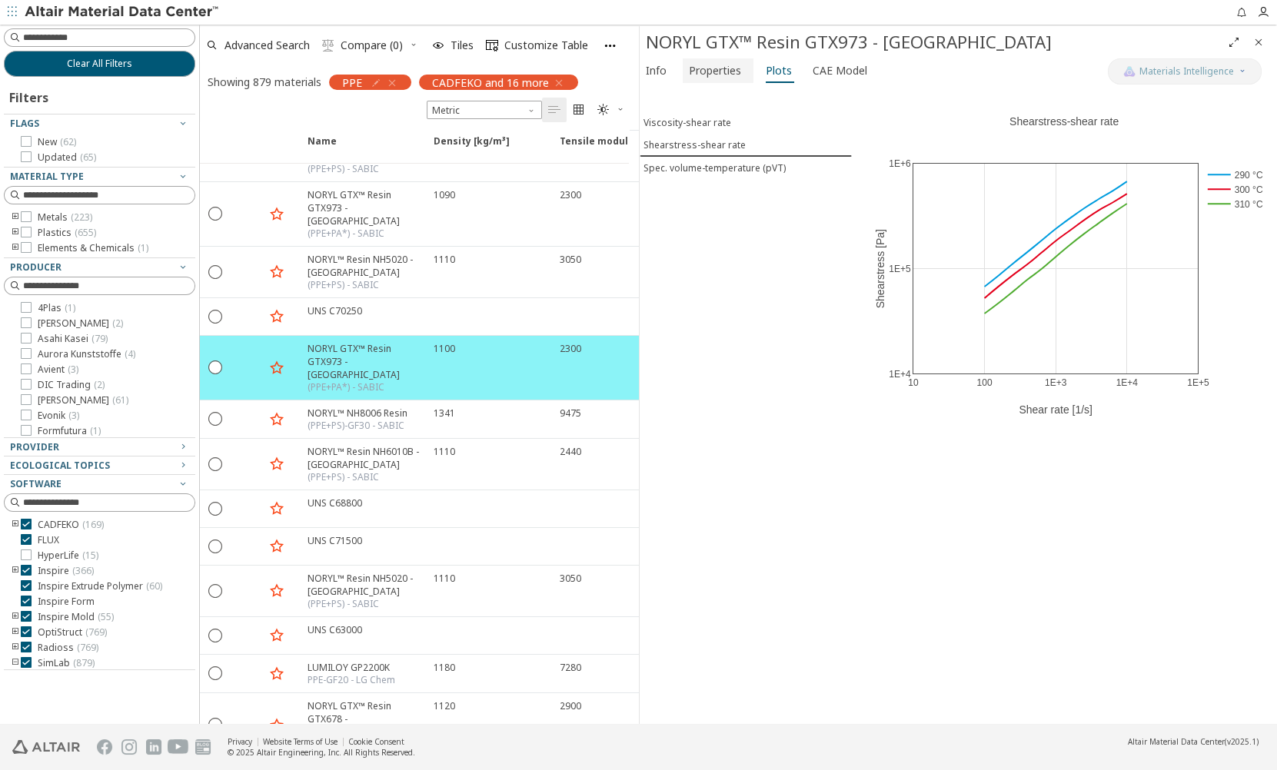
click at [718, 76] on span "Properties" at bounding box center [715, 70] width 52 height 25
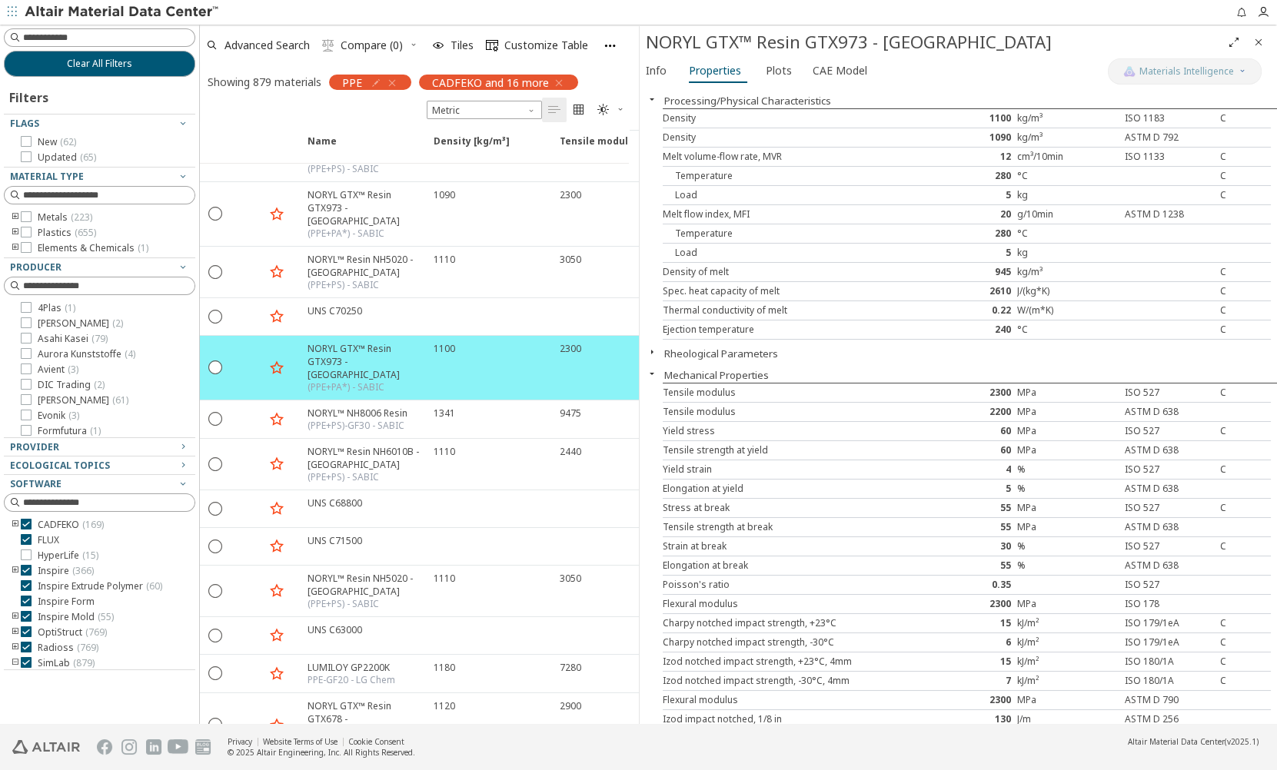
click at [653, 348] on icon "button" at bounding box center [652, 352] width 12 height 12
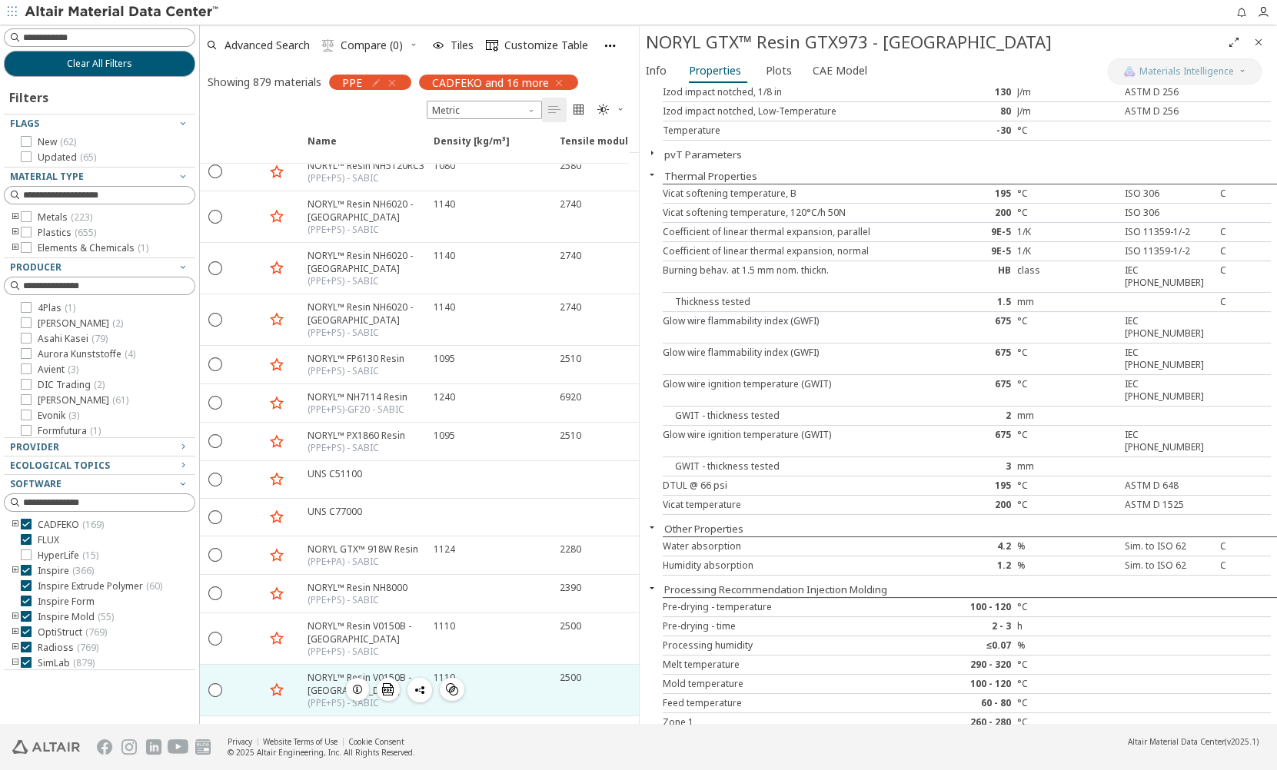
scroll to position [629, 0]
